Goal: Information Seeking & Learning: Learn about a topic

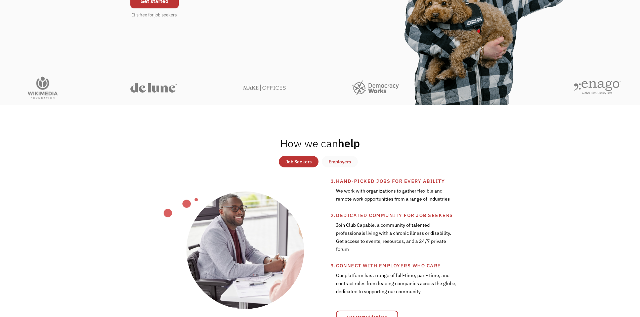
scroll to position [168, 0]
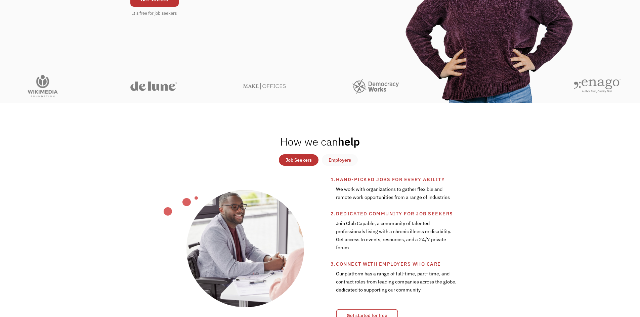
click at [290, 160] on div "Job Seekers" at bounding box center [298, 160] width 26 height 8
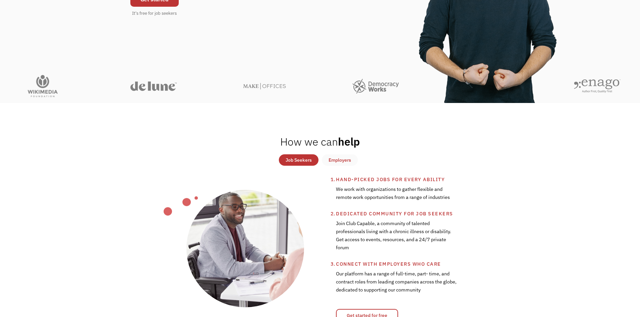
click at [299, 161] on div "Job Seekers" at bounding box center [298, 160] width 26 height 8
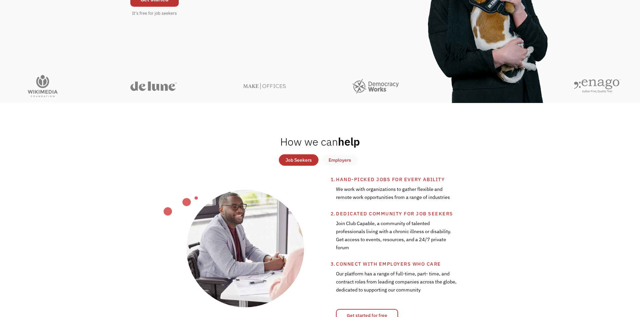
click at [306, 160] on div "Job Seekers" at bounding box center [298, 160] width 26 height 8
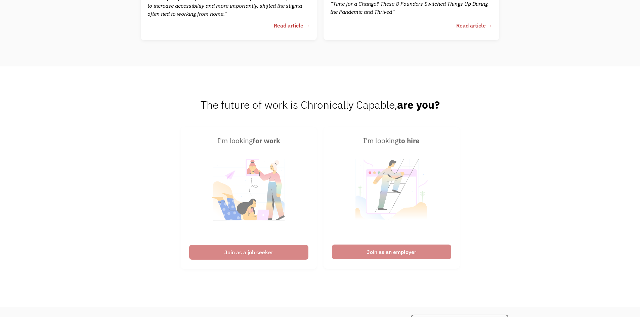
scroll to position [1645, 0]
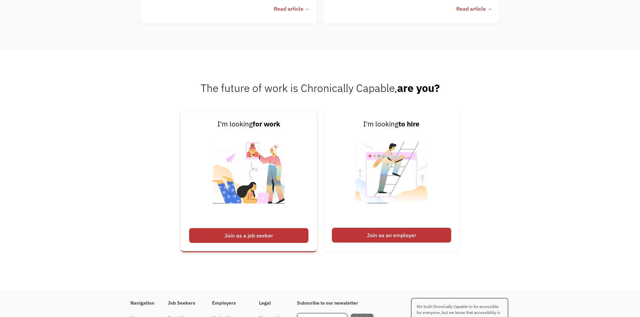
click at [249, 236] on div "Join as a job seeker" at bounding box center [248, 235] width 119 height 15
click at [258, 234] on div "Join as a job seeker" at bounding box center [248, 235] width 119 height 15
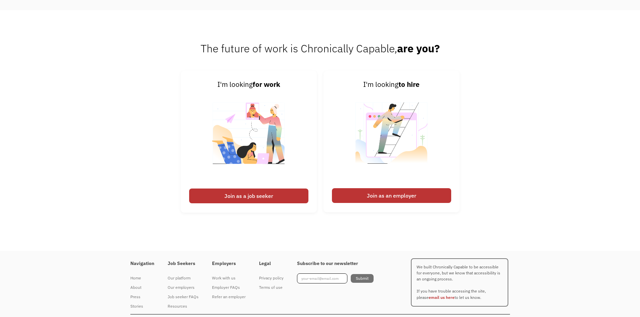
scroll to position [1707, 0]
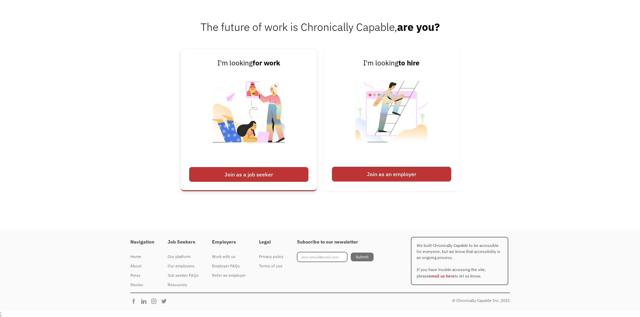
click at [209, 168] on div "Join as a job seeker" at bounding box center [248, 174] width 119 height 15
click at [239, 174] on div "Join as a job seeker" at bounding box center [248, 174] width 119 height 15
click at [278, 177] on div "Join as a job seeker" at bounding box center [248, 174] width 119 height 15
click at [240, 175] on div "Join as a job seeker" at bounding box center [248, 174] width 119 height 15
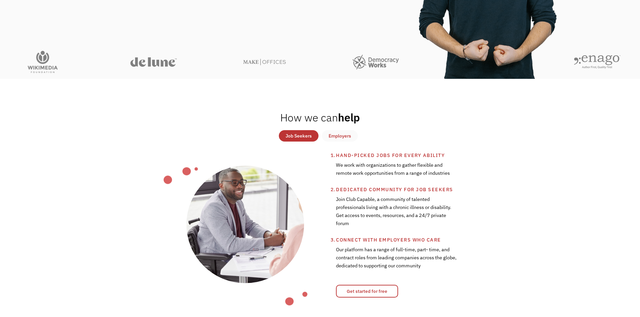
scroll to position [263, 0]
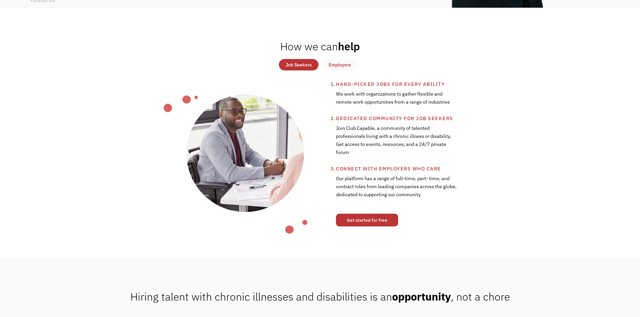
click at [370, 216] on link "Get started for free" at bounding box center [367, 220] width 62 height 13
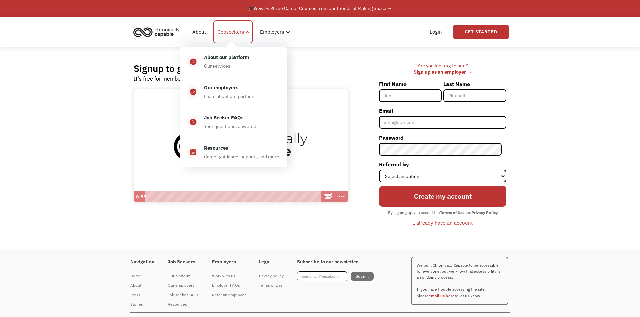
click at [238, 33] on div "Jobseekers" at bounding box center [231, 32] width 26 height 8
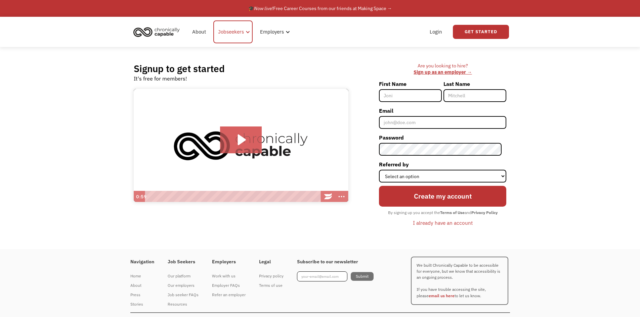
click at [244, 30] on div "Jobseekers" at bounding box center [232, 31] width 39 height 23
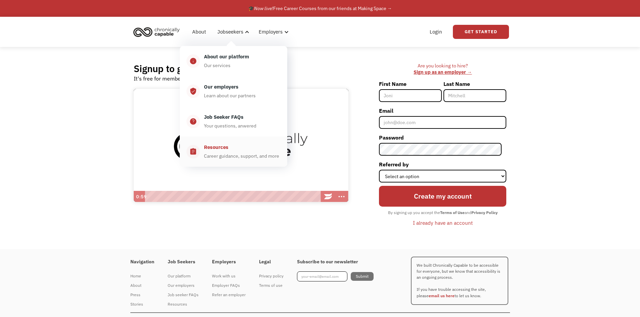
click at [223, 151] on div "Resources Career guidance, support, and more" at bounding box center [240, 151] width 81 height 17
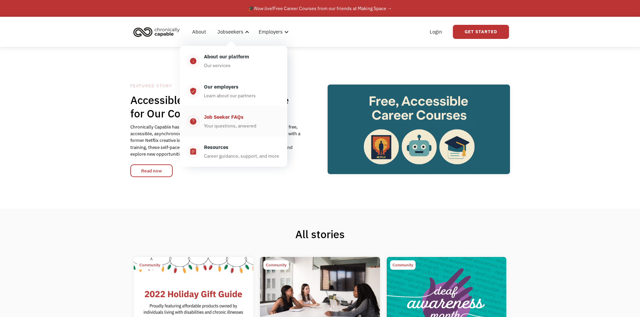
click at [223, 123] on div "Your questions, anwered" at bounding box center [230, 126] width 52 height 8
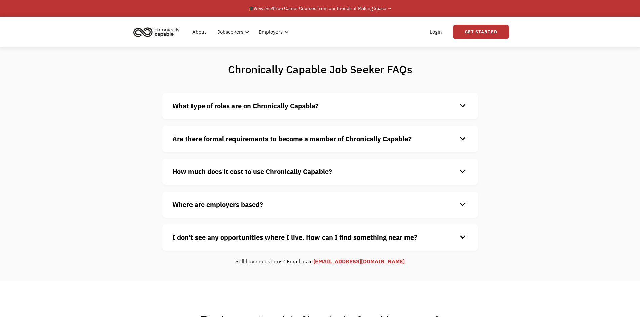
click at [461, 109] on div "keyboard_arrow_down" at bounding box center [462, 106] width 11 height 10
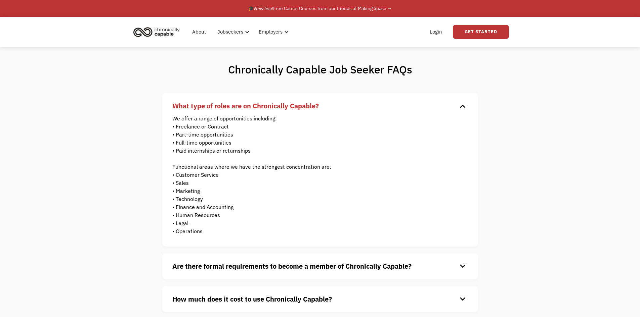
click at [198, 176] on p "We offer a range of opportunities including: • Freelance or Contract • Part-tim…" at bounding box center [314, 174] width 285 height 121
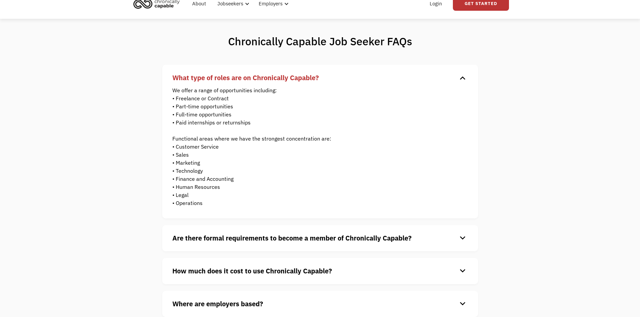
scroll to position [67, 0]
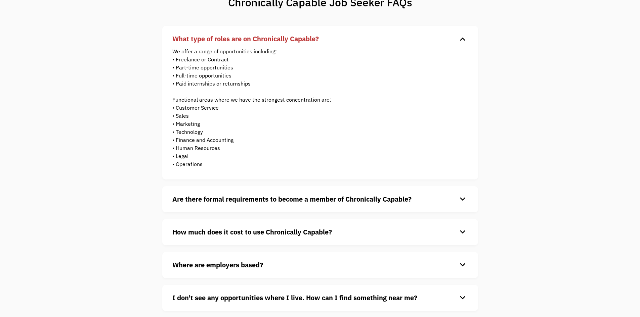
click at [465, 234] on div "keyboard_arrow_down" at bounding box center [462, 232] width 11 height 10
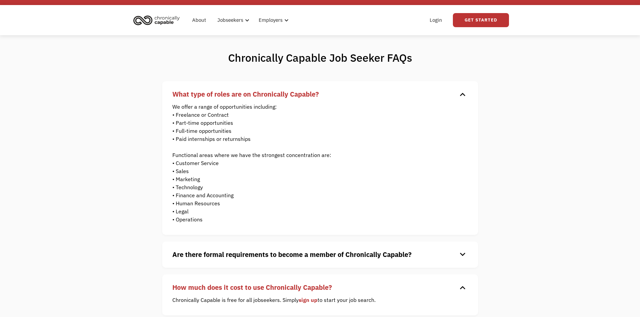
scroll to position [0, 0]
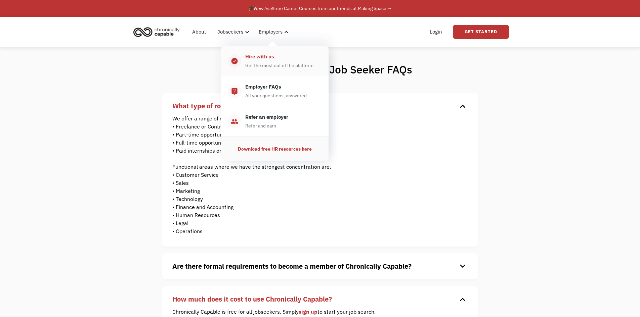
click at [276, 57] on div "Hire with us Get the most out of the platform" at bounding box center [281, 61] width 81 height 17
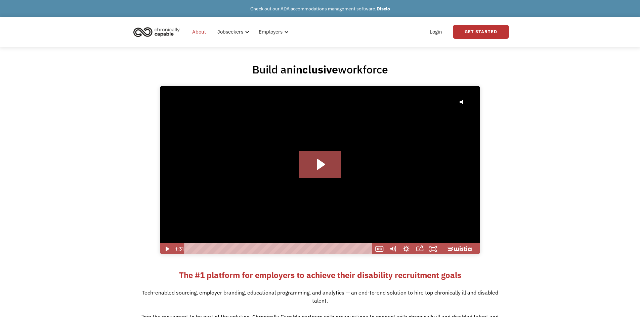
click at [194, 33] on link "About" at bounding box center [199, 31] width 22 height 21
